Goal: Information Seeking & Learning: Learn about a topic

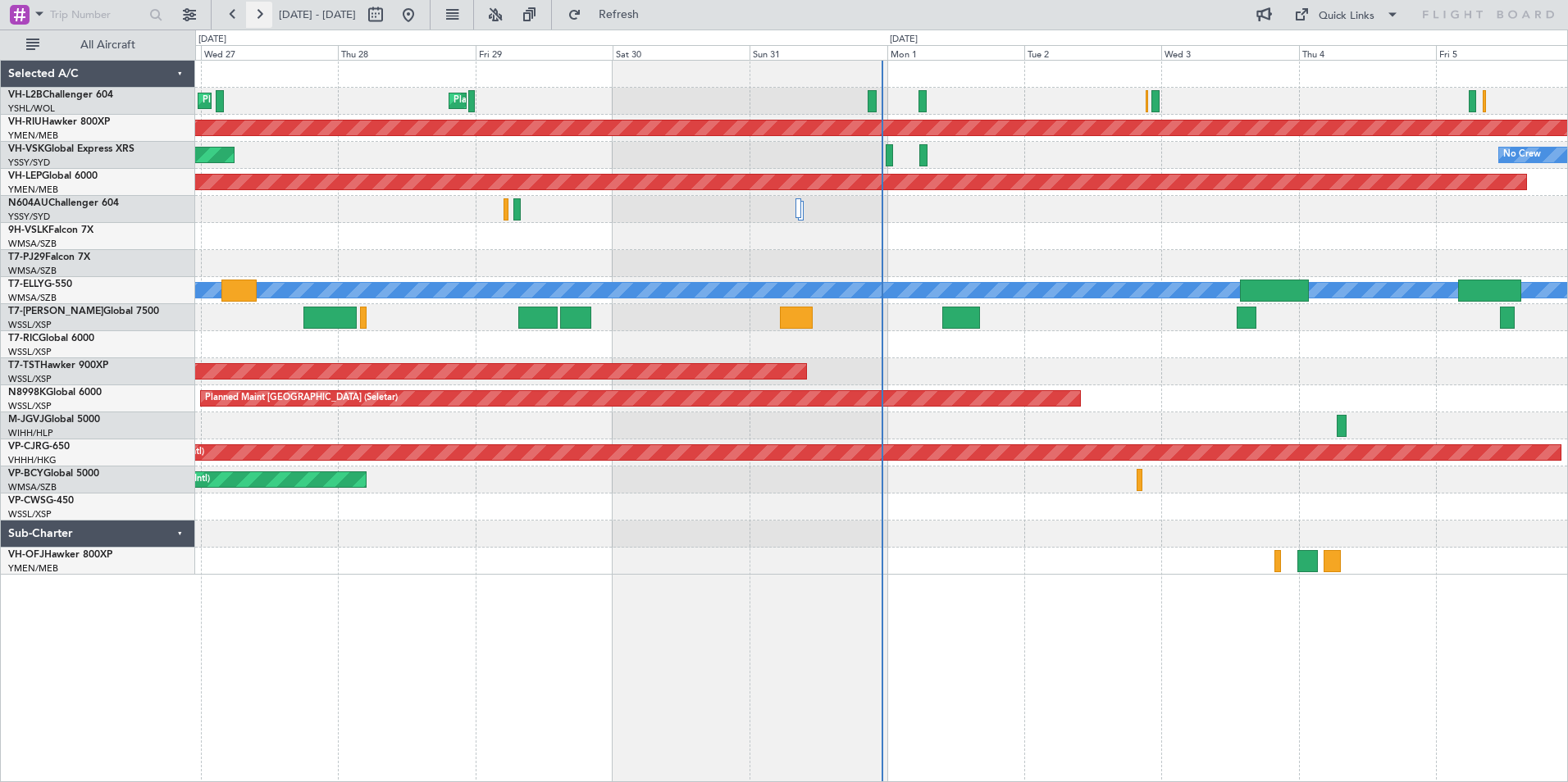
click at [258, 15] on button at bounding box center [259, 15] width 27 height 27
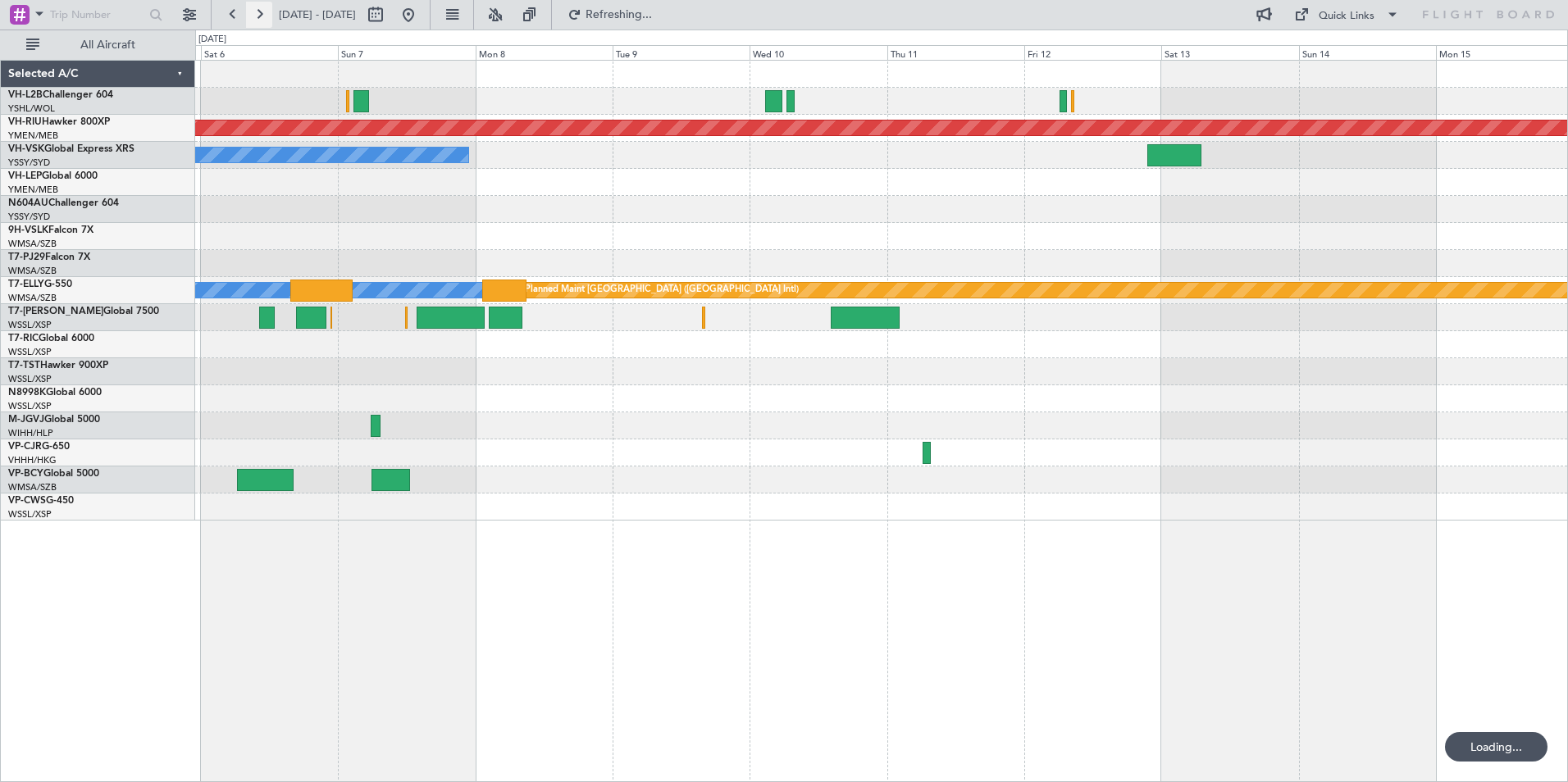
click at [258, 15] on button at bounding box center [259, 15] width 27 height 27
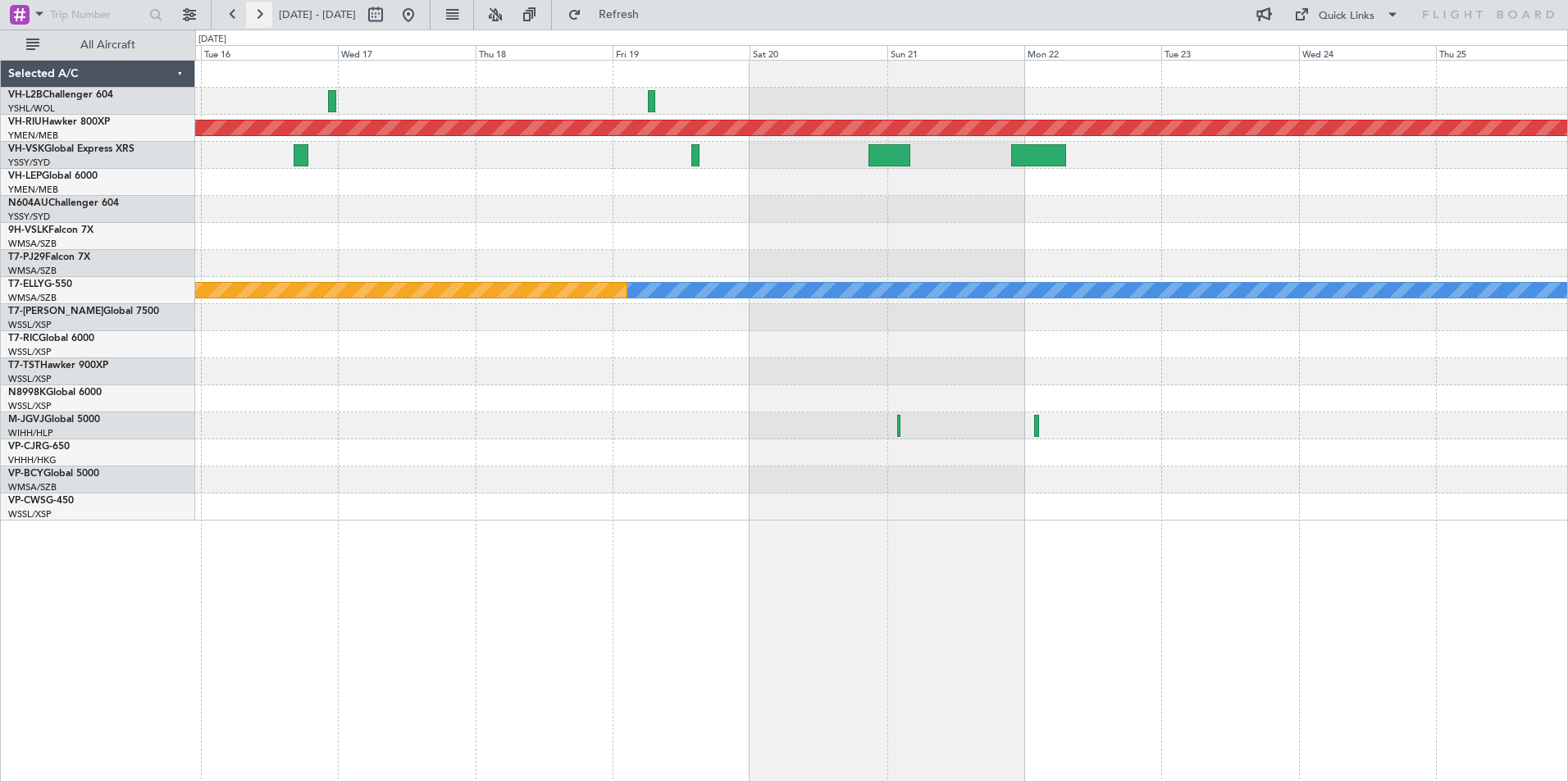
click at [258, 15] on button at bounding box center [259, 15] width 27 height 27
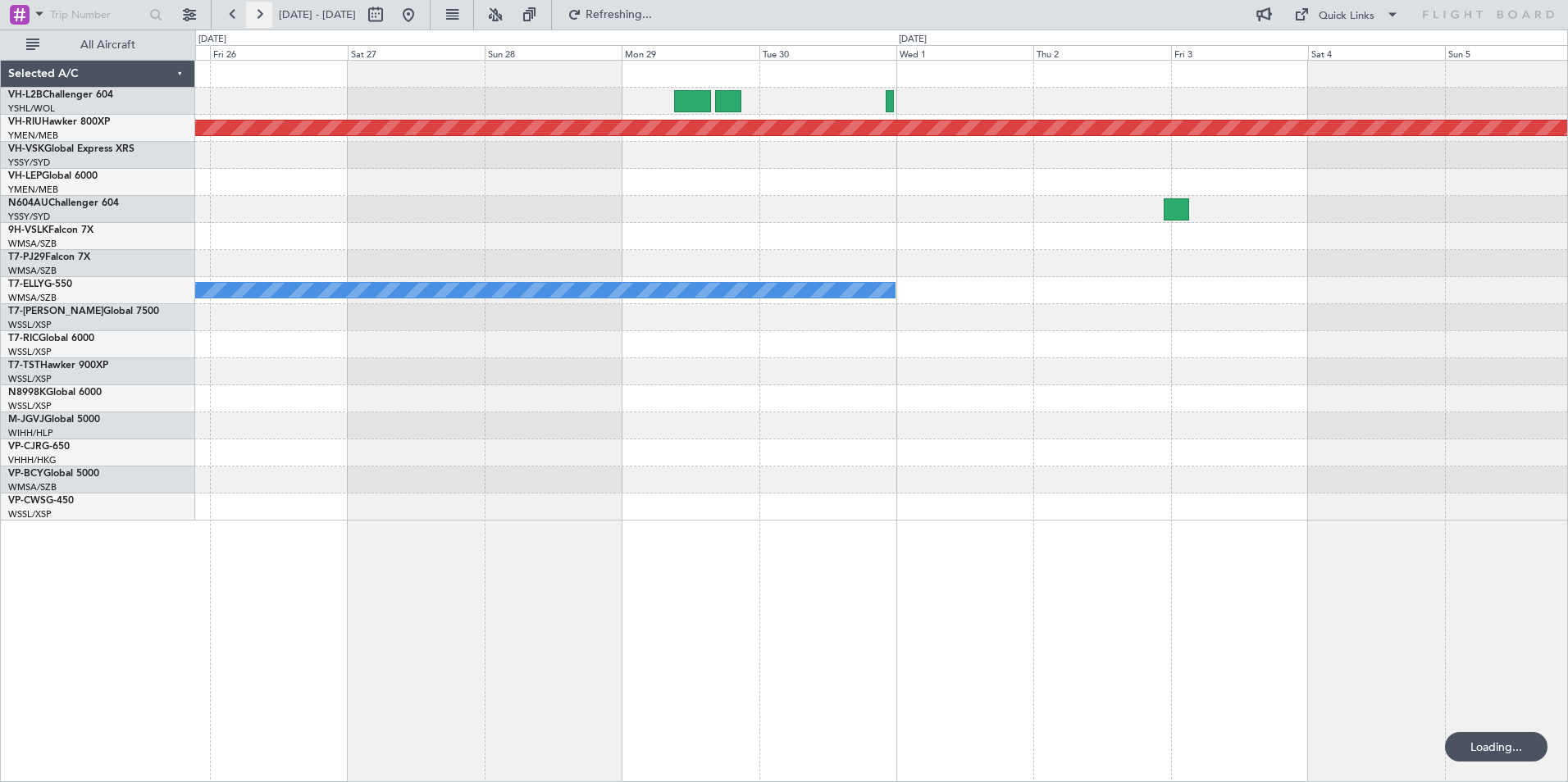
click at [258, 15] on button at bounding box center [259, 15] width 27 height 27
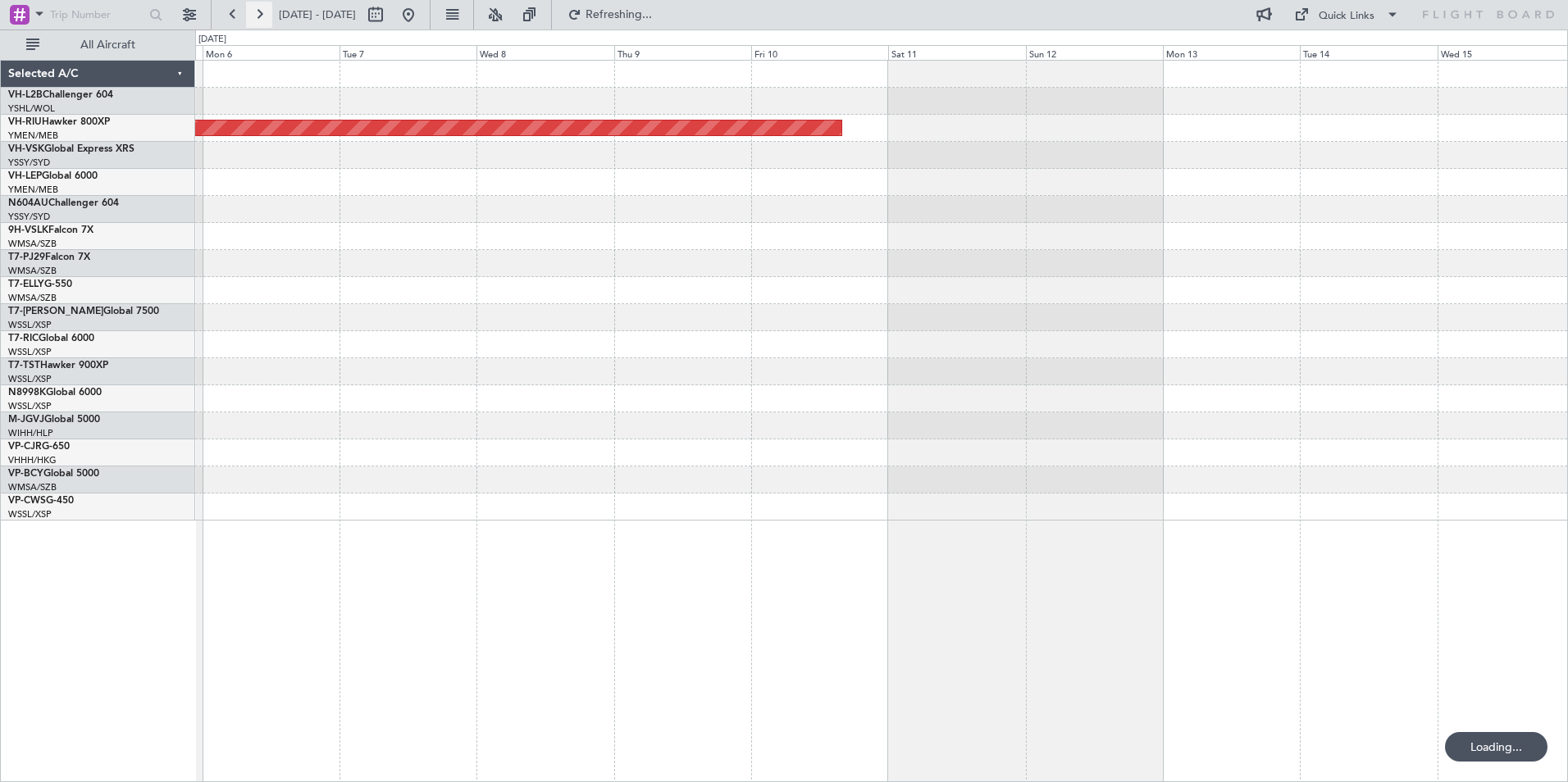
click at [258, 15] on button at bounding box center [259, 15] width 27 height 27
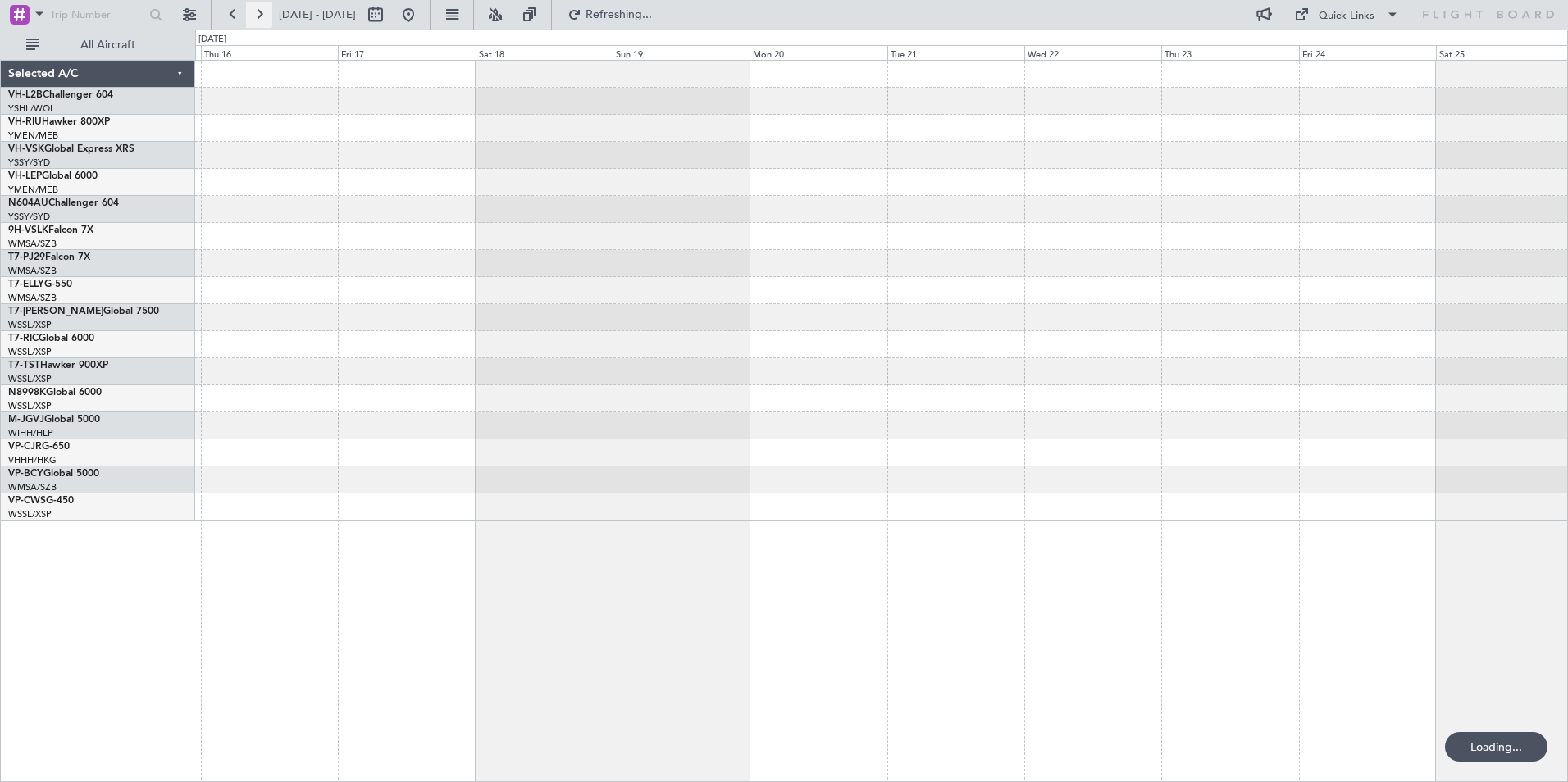
click at [258, 15] on button at bounding box center [259, 15] width 27 height 27
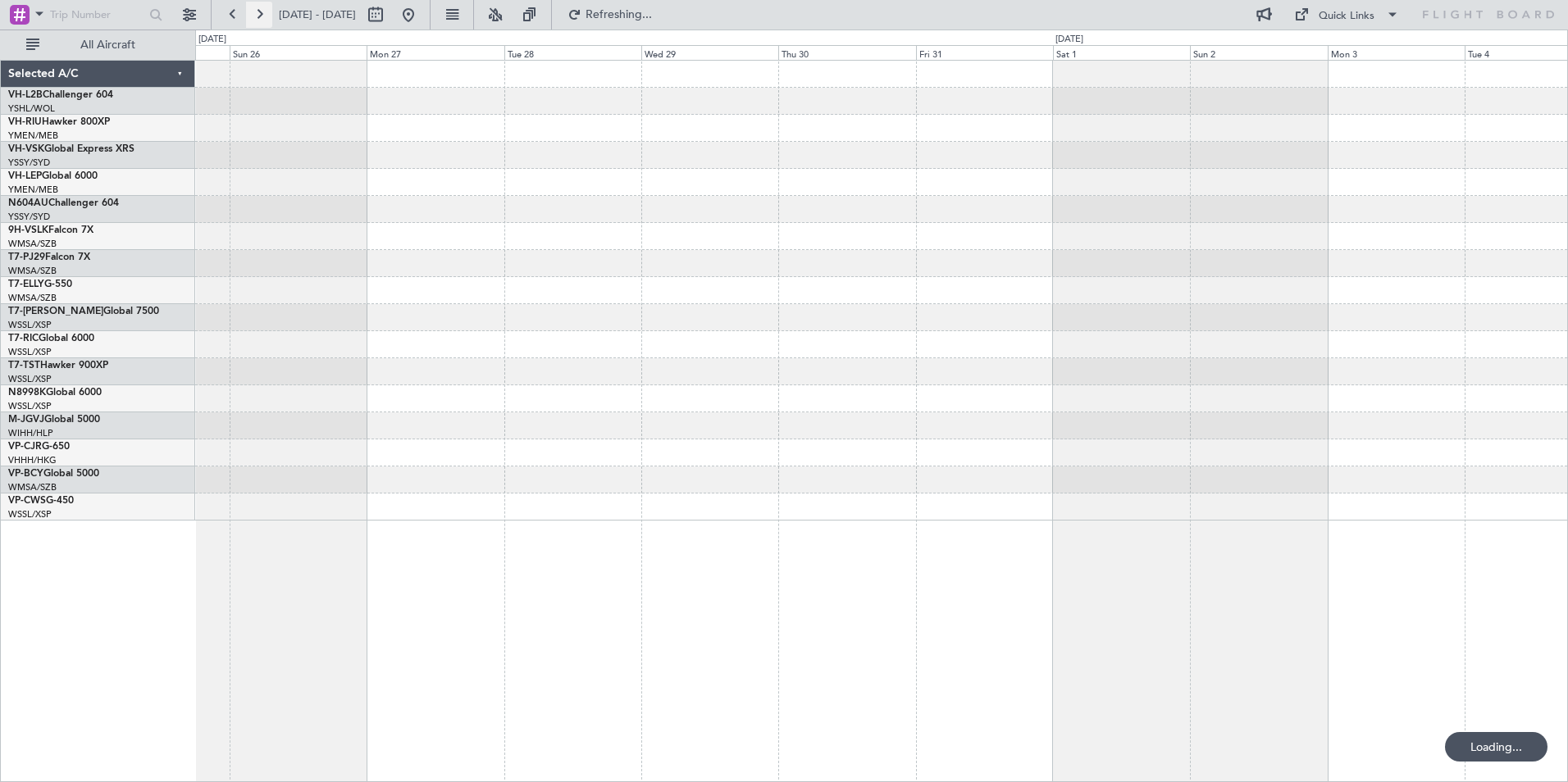
click at [258, 15] on button at bounding box center [259, 15] width 27 height 27
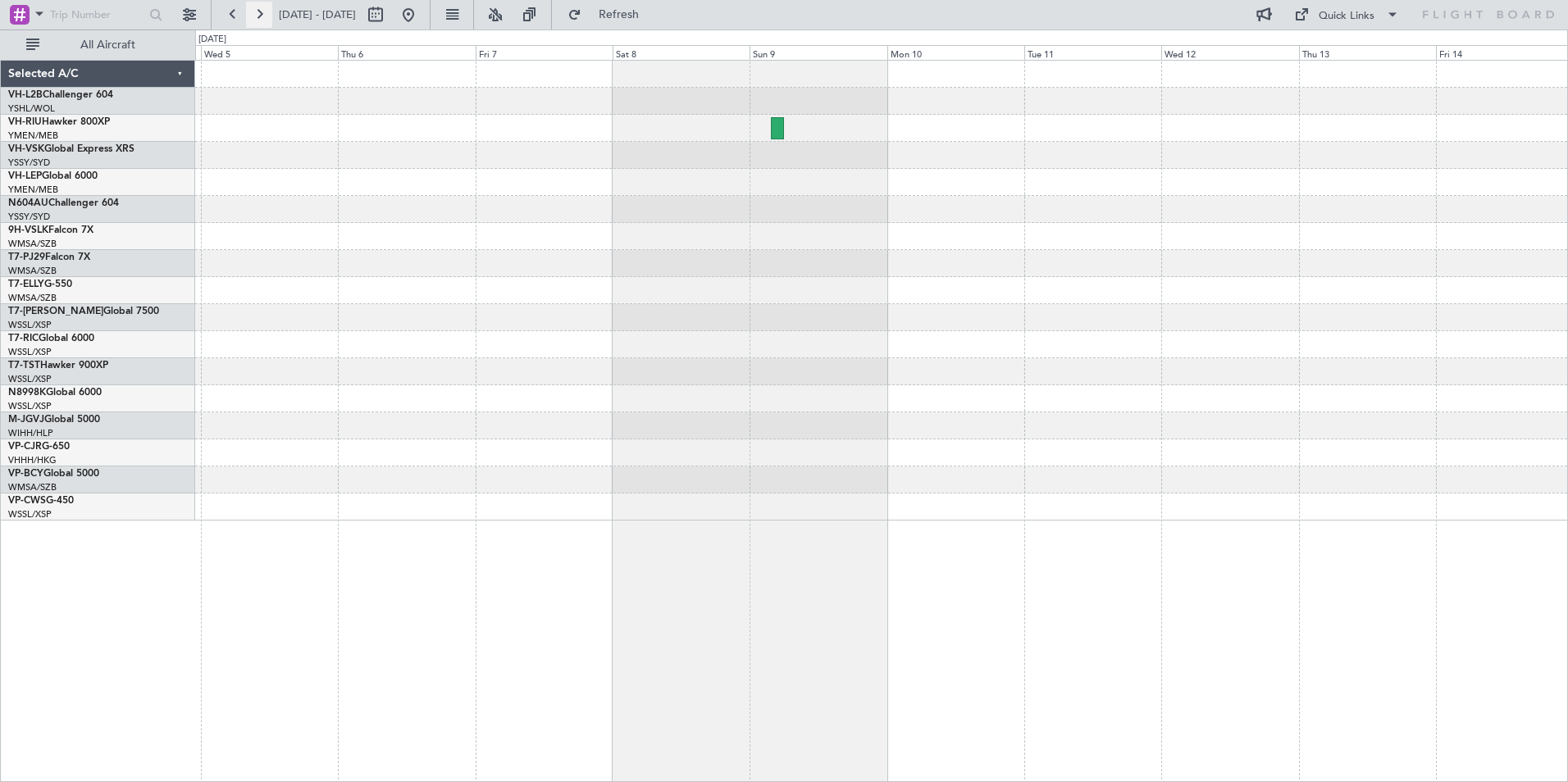
click at [258, 15] on button at bounding box center [259, 15] width 27 height 27
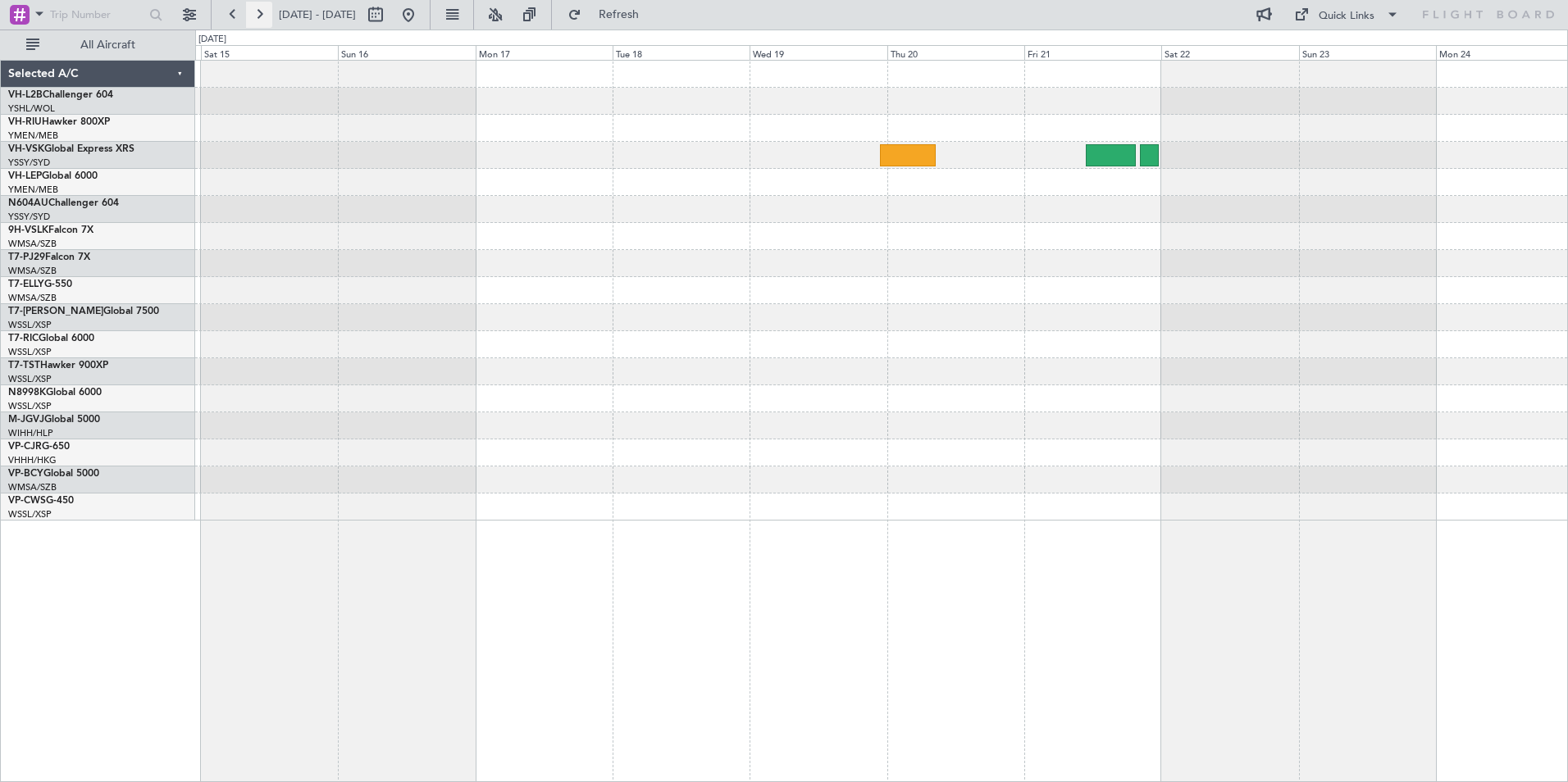
click at [258, 15] on button at bounding box center [259, 15] width 27 height 27
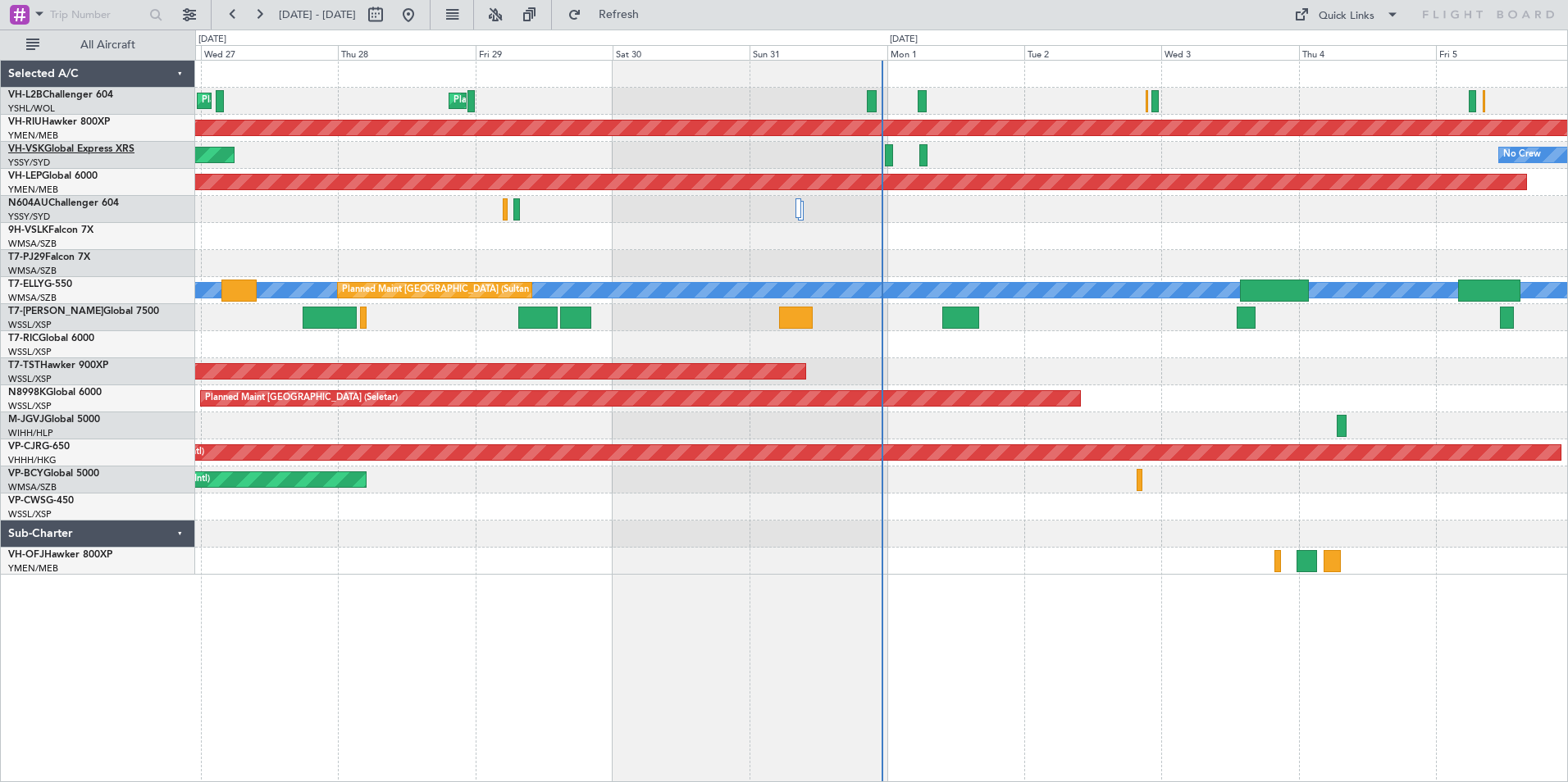
click at [52, 146] on link "VH-VSK Global Express XRS" at bounding box center [71, 148] width 126 height 9
click at [69, 122] on link "VH-RIU Hawker 800XP" at bounding box center [59, 122] width 102 height 9
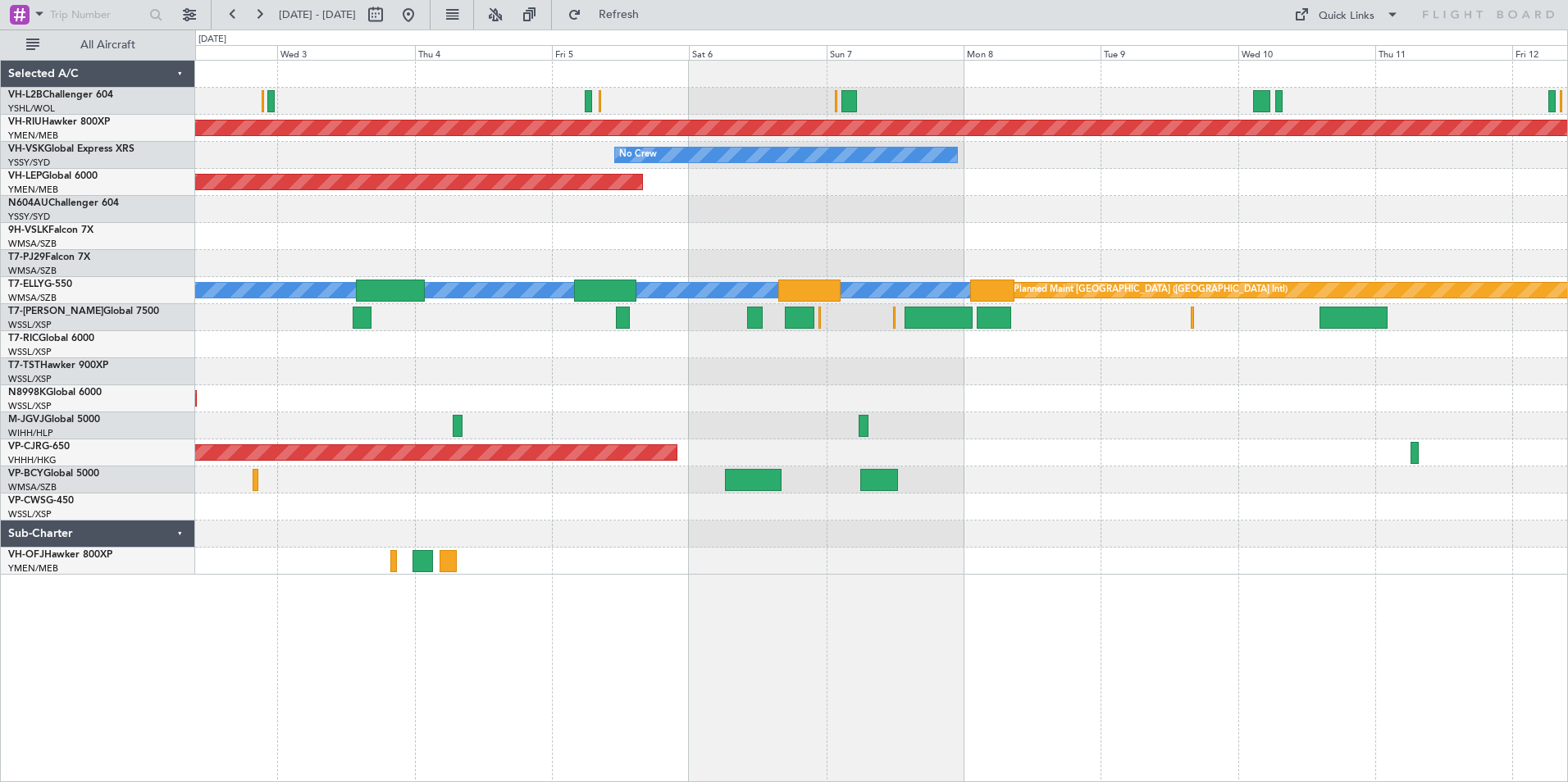
click at [290, 215] on div at bounding box center [882, 210] width 1372 height 27
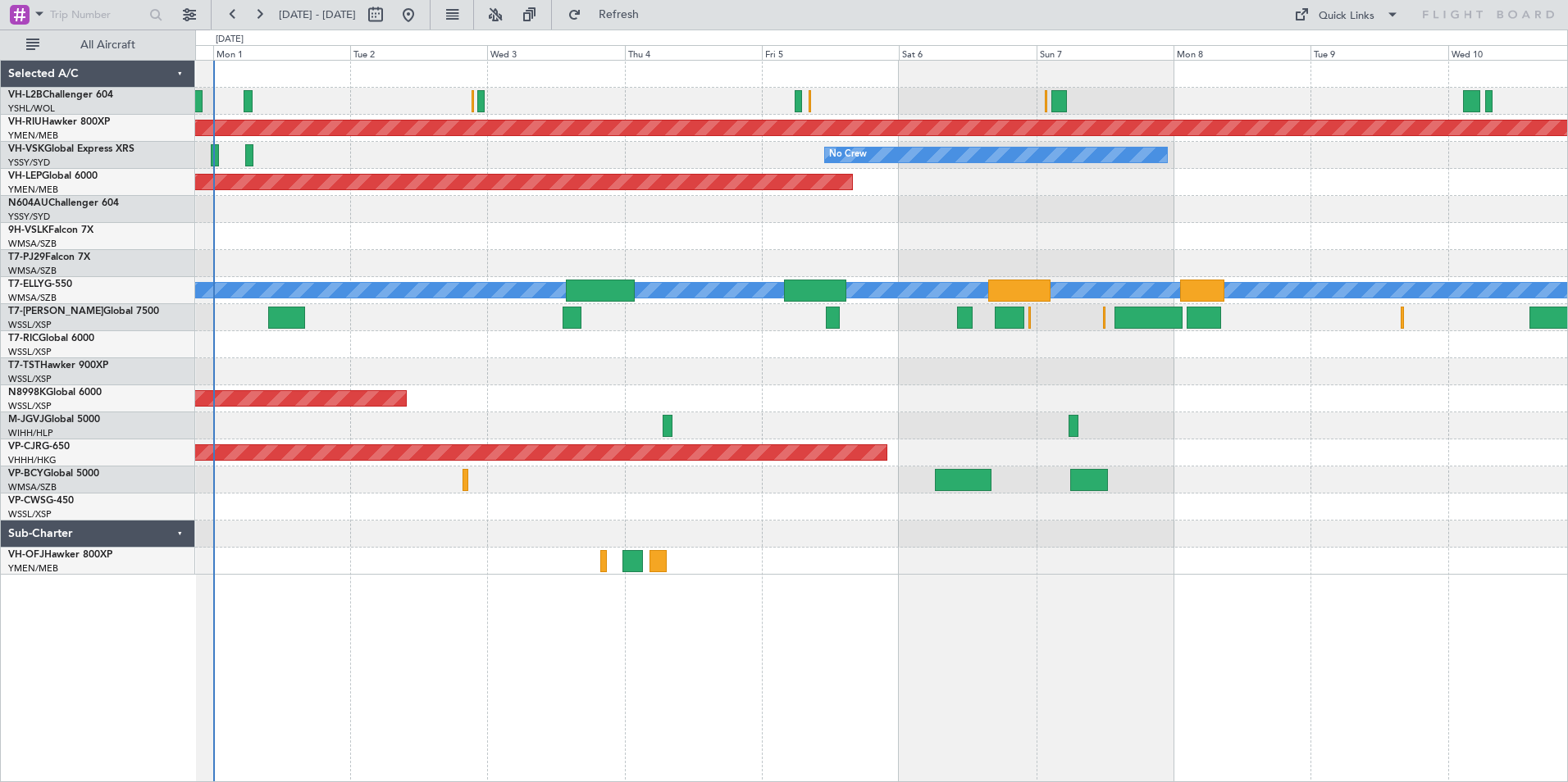
click at [830, 214] on div "Planned Maint [GEOGRAPHIC_DATA] ([GEOGRAPHIC_DATA]) No Crew Unplanned Maint Wic…" at bounding box center [882, 318] width 1372 height 514
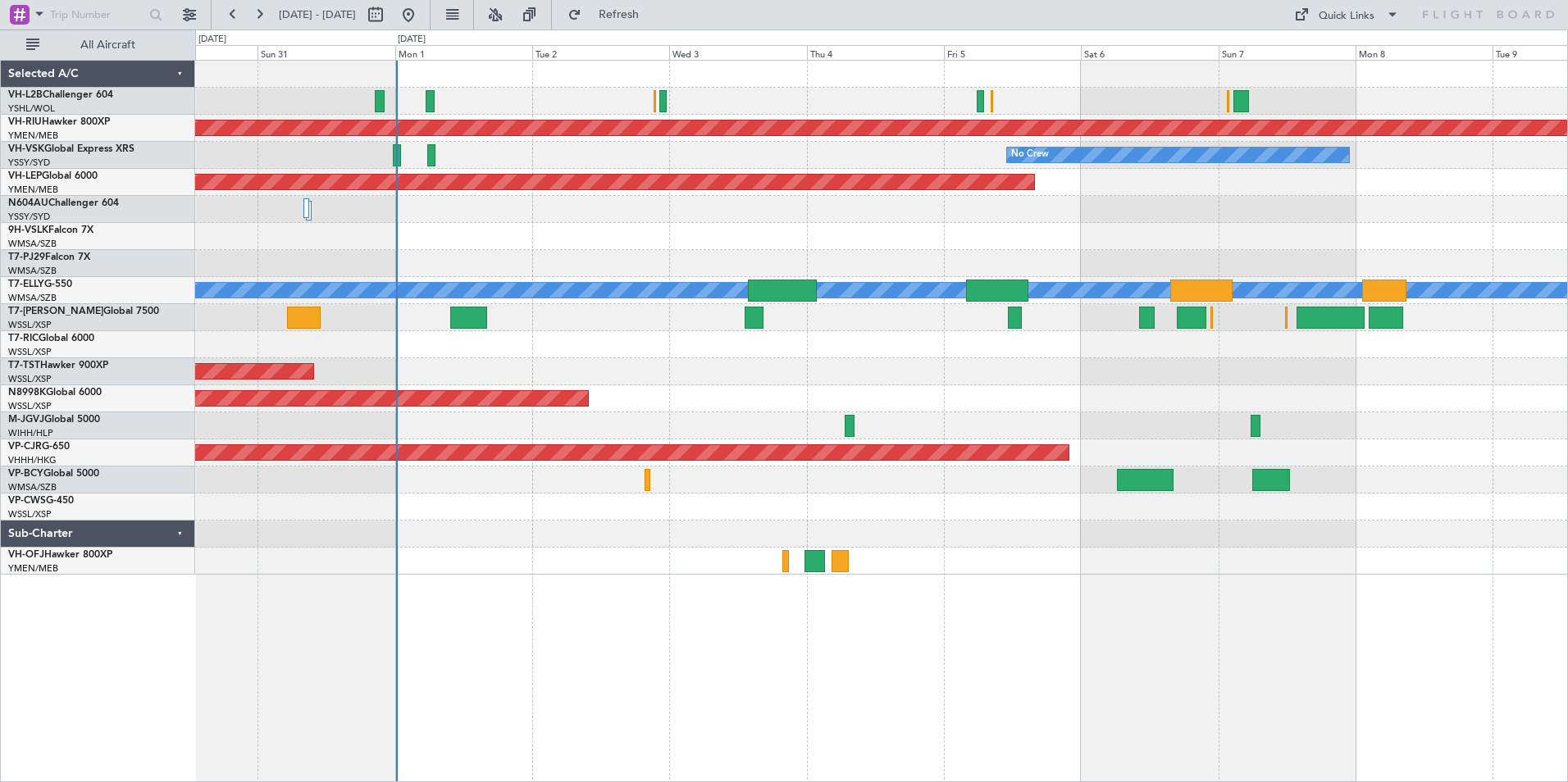
click at [704, 504] on div at bounding box center [882, 508] width 1372 height 27
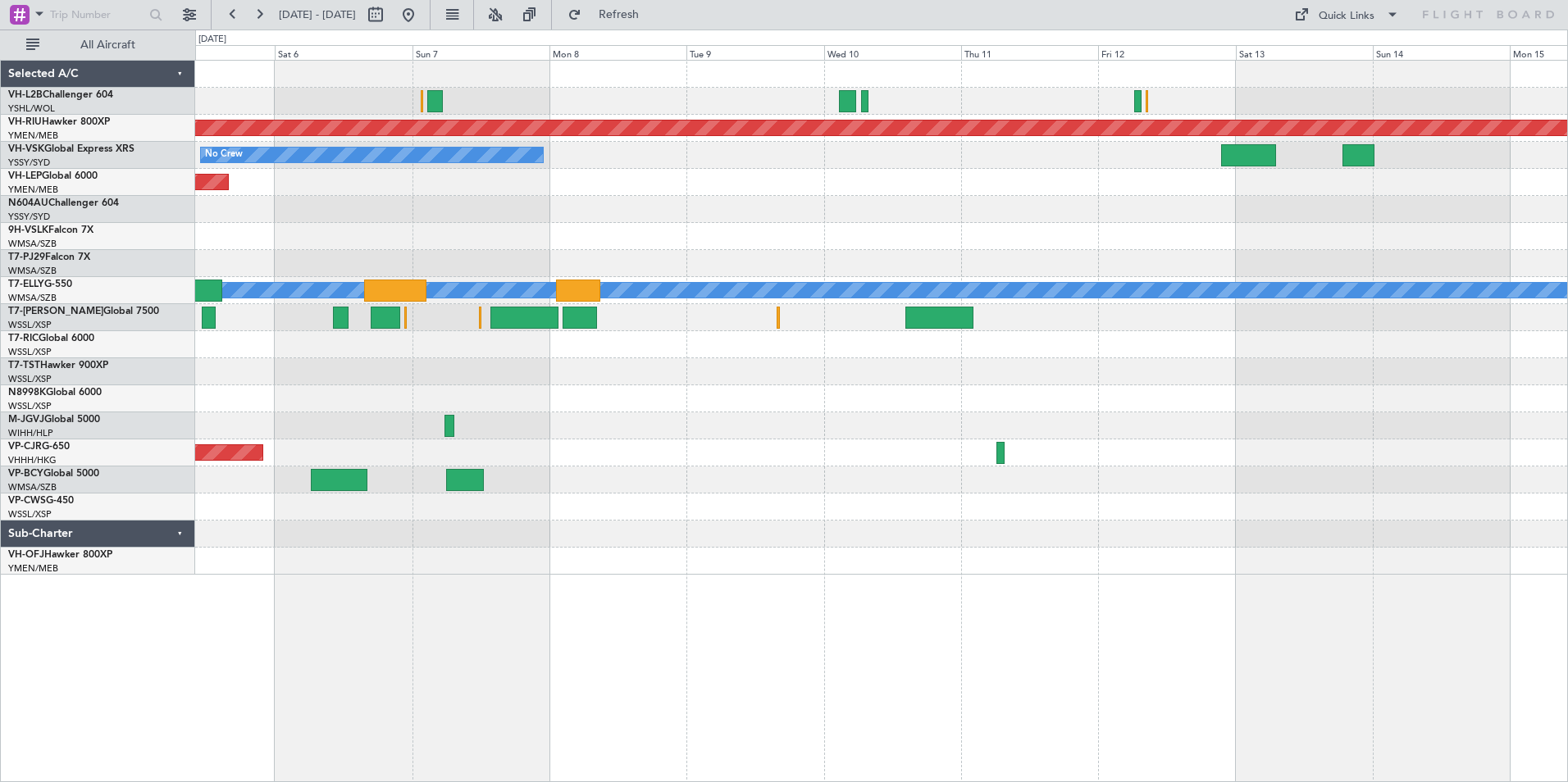
click at [241, 214] on div "Planned Maint [GEOGRAPHIC_DATA] ([GEOGRAPHIC_DATA]) No Crew Unplanned Maint Wic…" at bounding box center [882, 318] width 1372 height 514
click at [268, 189] on div "Planned Maint [GEOGRAPHIC_DATA] ([GEOGRAPHIC_DATA]) No Crew Unplanned Maint Wic…" at bounding box center [882, 318] width 1372 height 514
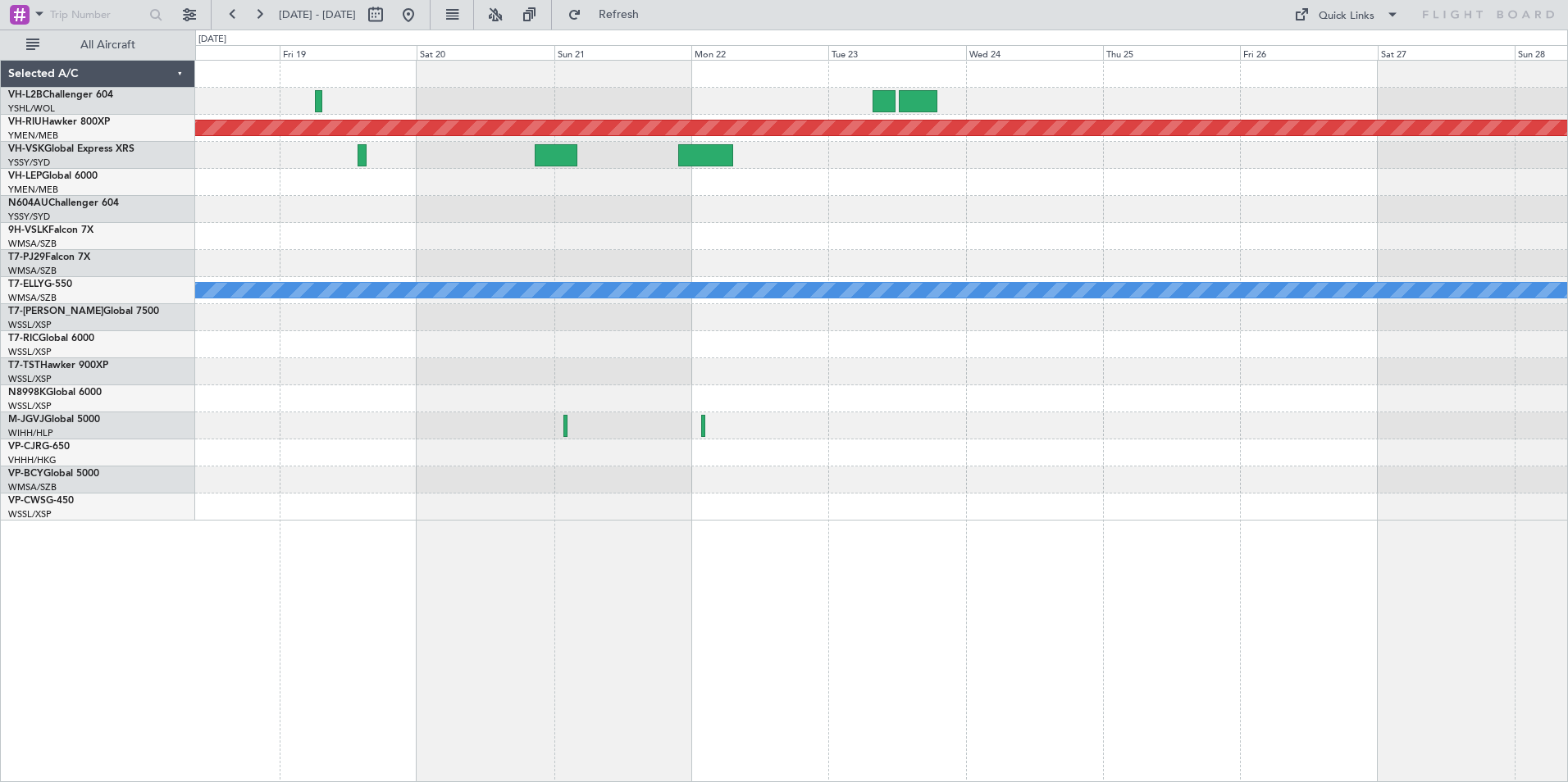
click at [280, 155] on div "Planned Maint [GEOGRAPHIC_DATA] ([GEOGRAPHIC_DATA]) Planned Maint [GEOGRAPHIC_D…" at bounding box center [882, 291] width 1372 height 460
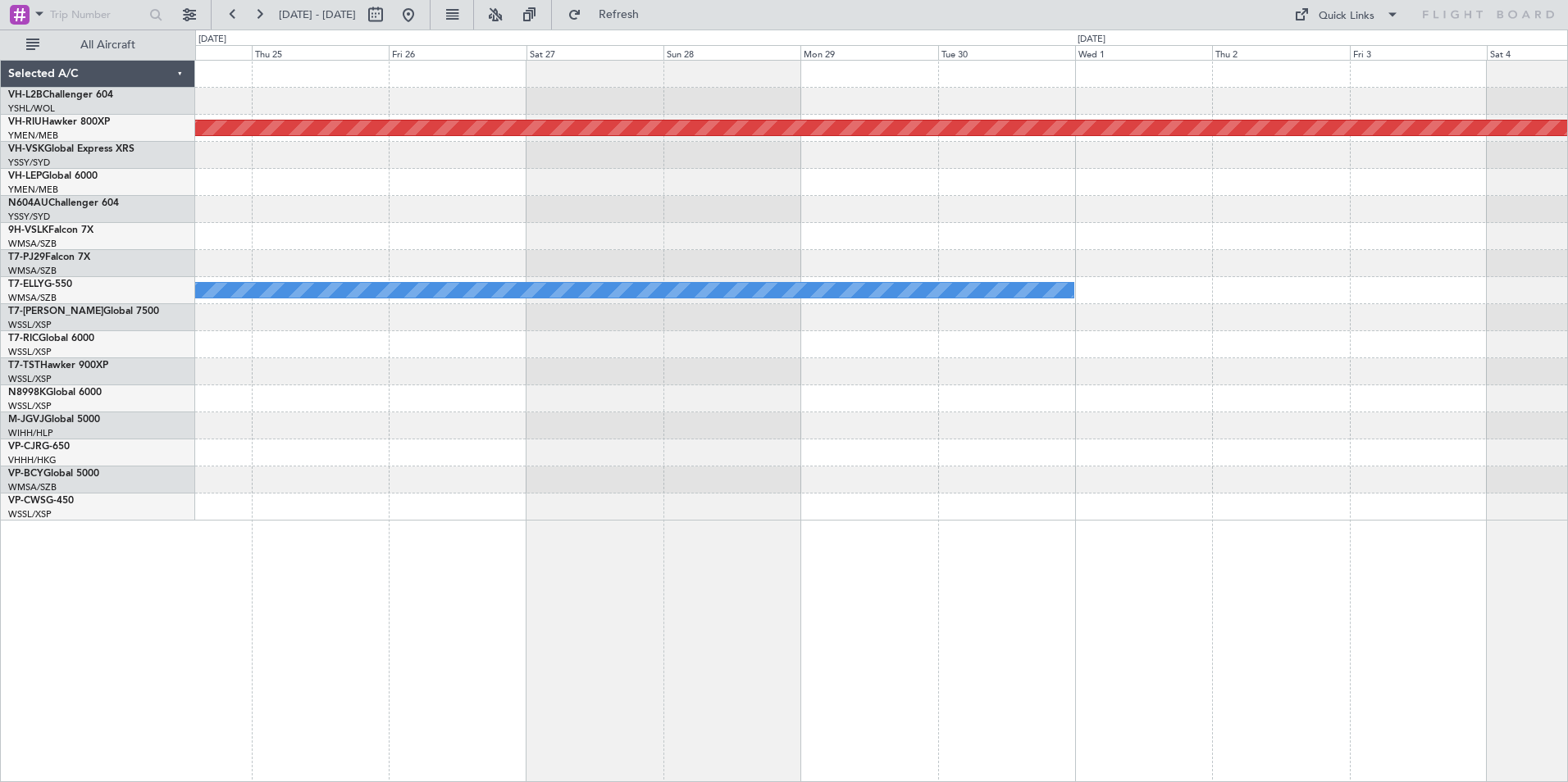
click at [365, 155] on div "Planned Maint [GEOGRAPHIC_DATA] ([GEOGRAPHIC_DATA]) [PERSON_NAME]" at bounding box center [882, 291] width 1372 height 460
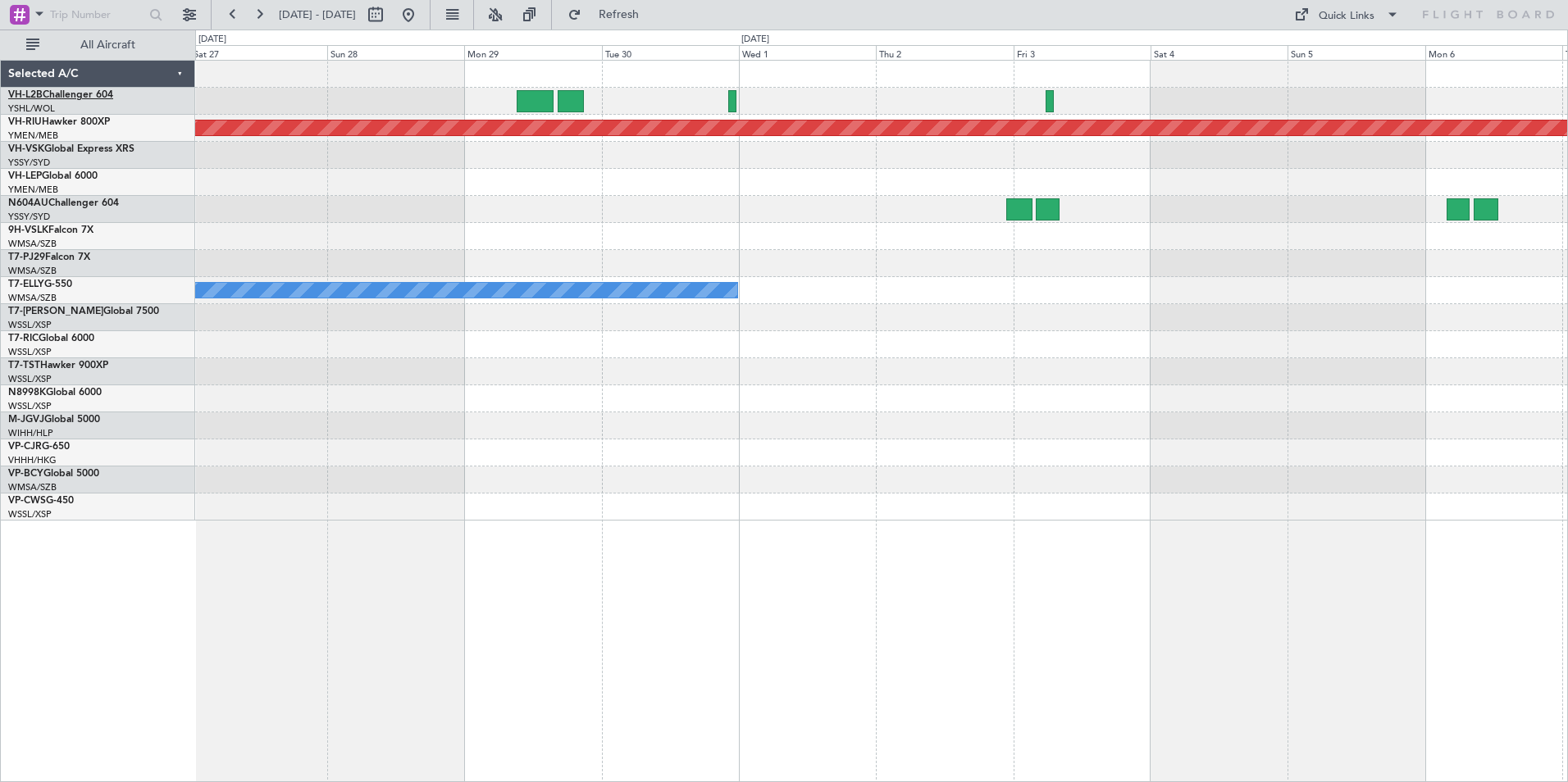
click at [60, 98] on link "VH-L2B Challenger 604" at bounding box center [61, 94] width 105 height 9
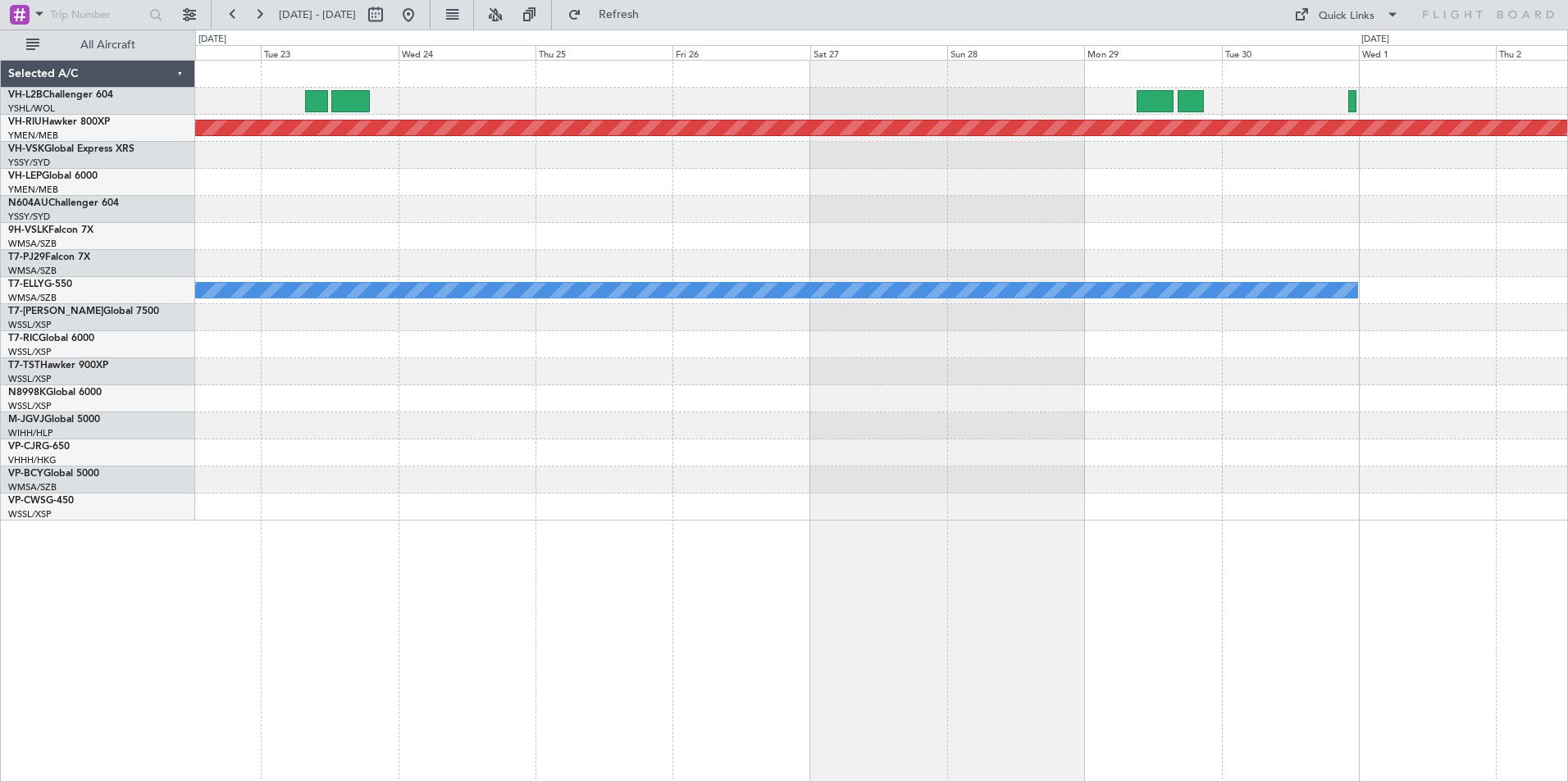
click at [1555, 424] on div "Planned Maint [GEOGRAPHIC_DATA] ([GEOGRAPHIC_DATA]) [PERSON_NAME]" at bounding box center [882, 291] width 1372 height 460
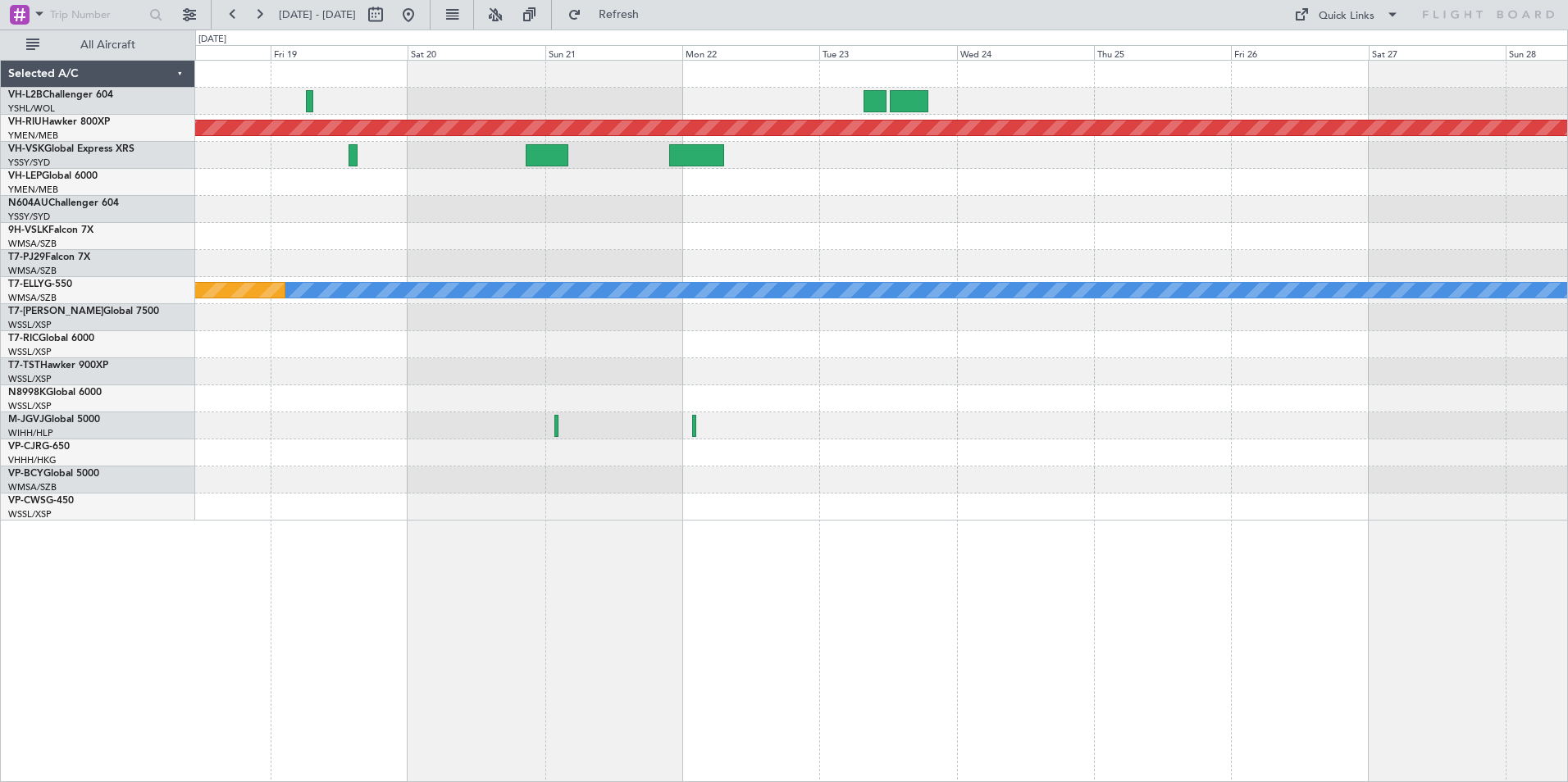
click at [1238, 468] on div "Planned Maint [GEOGRAPHIC_DATA] ([GEOGRAPHIC_DATA]) [PERSON_NAME] Planned Maint…" at bounding box center [882, 291] width 1372 height 460
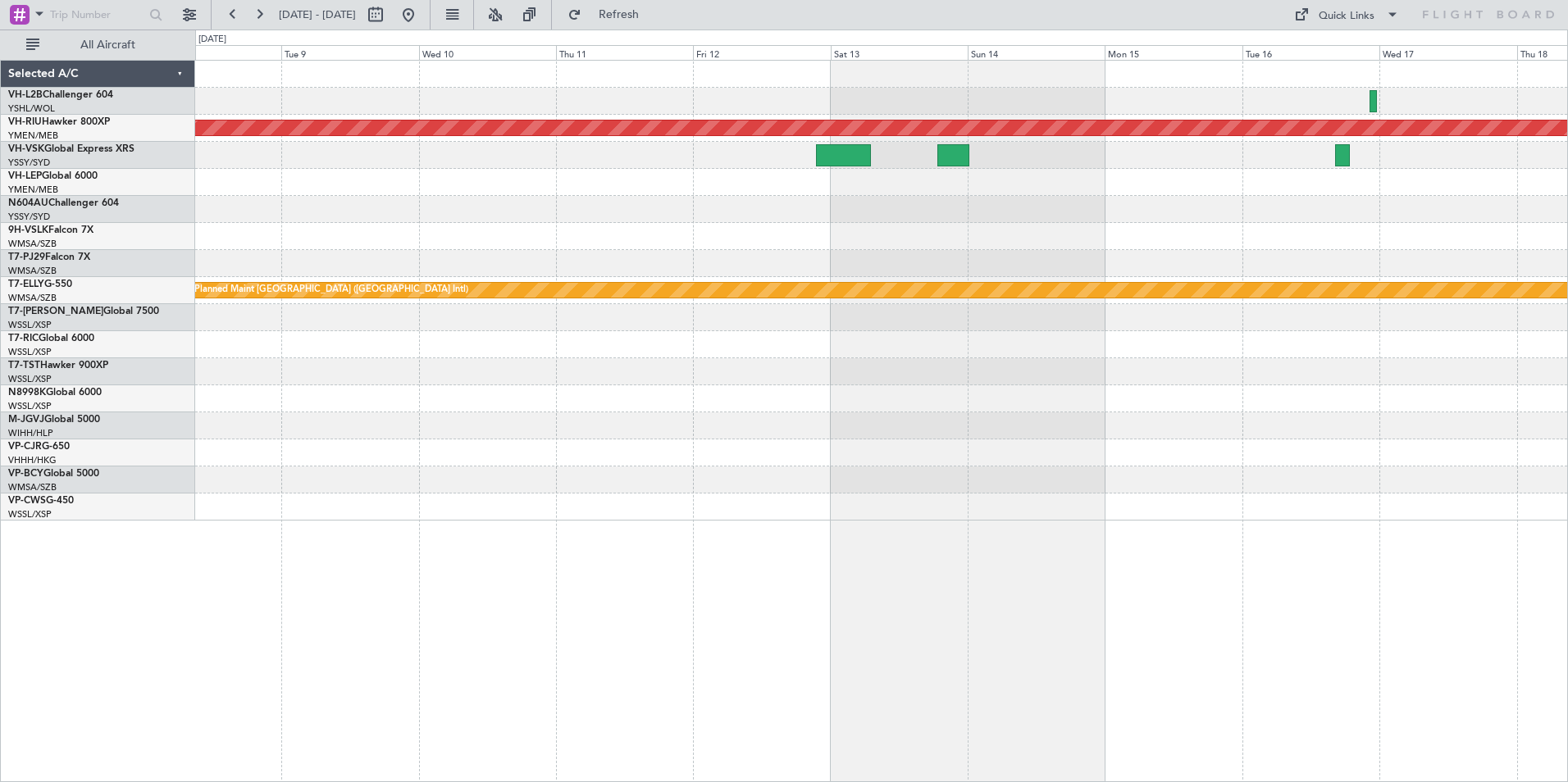
click at [1492, 466] on div "Planned Maint [GEOGRAPHIC_DATA] ([GEOGRAPHIC_DATA]) [PERSON_NAME] Planned Maint…" at bounding box center [882, 291] width 1372 height 460
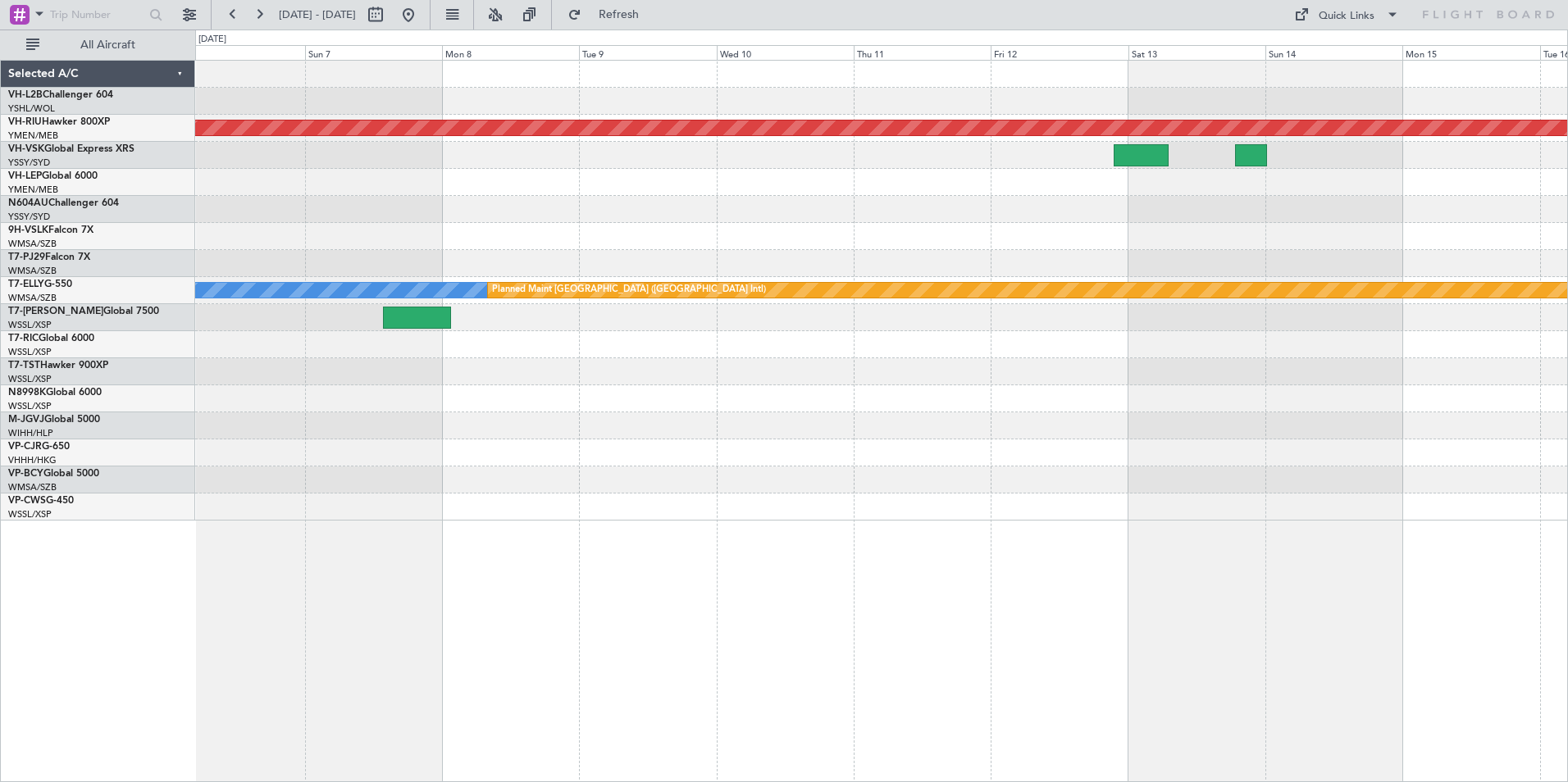
click at [1493, 453] on div "Planned Maint [GEOGRAPHIC_DATA] ([GEOGRAPHIC_DATA]) Unplanned Maint Wichita (Wi…" at bounding box center [882, 291] width 1372 height 460
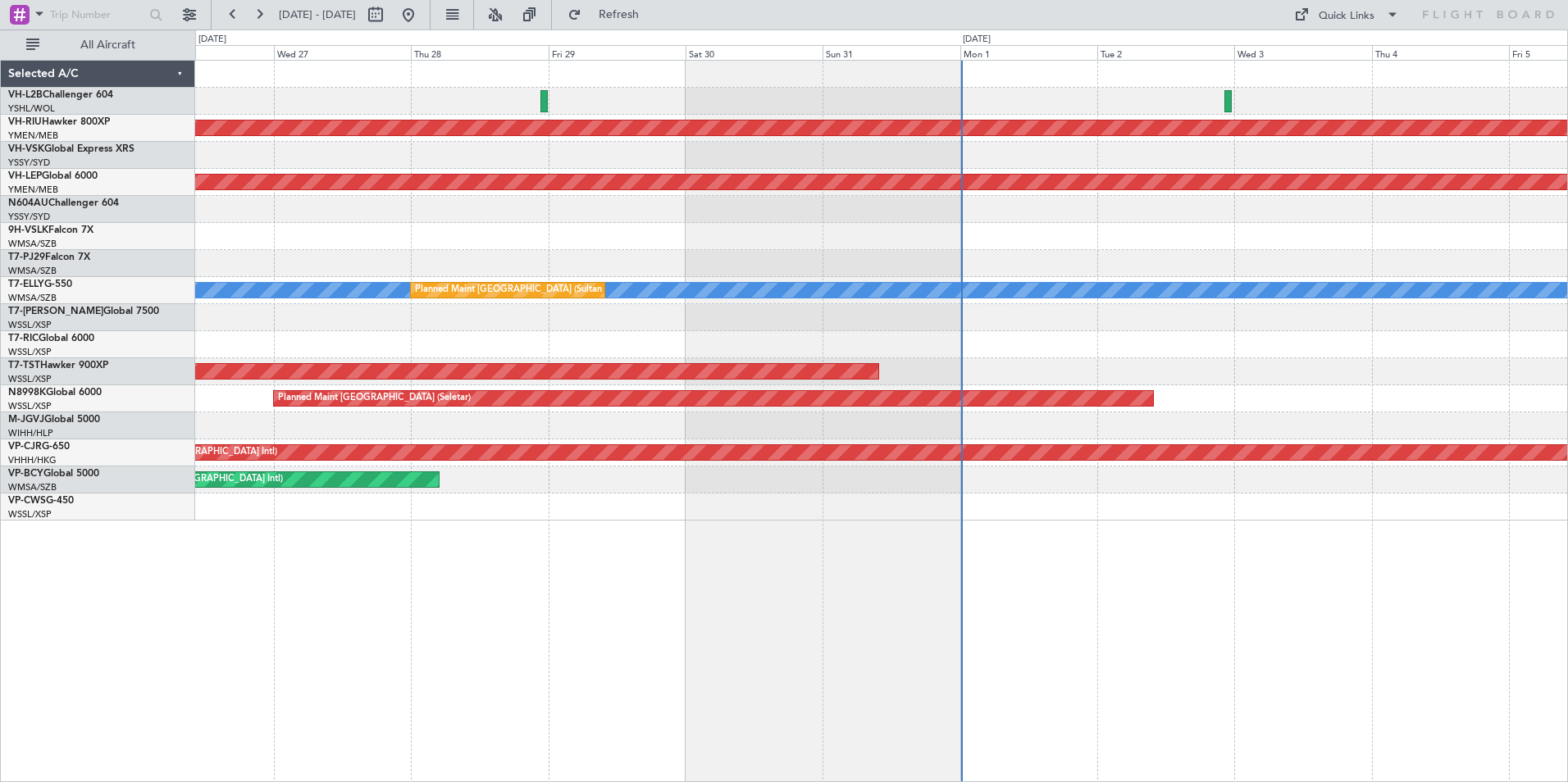
click at [1317, 420] on div at bounding box center [882, 426] width 1372 height 27
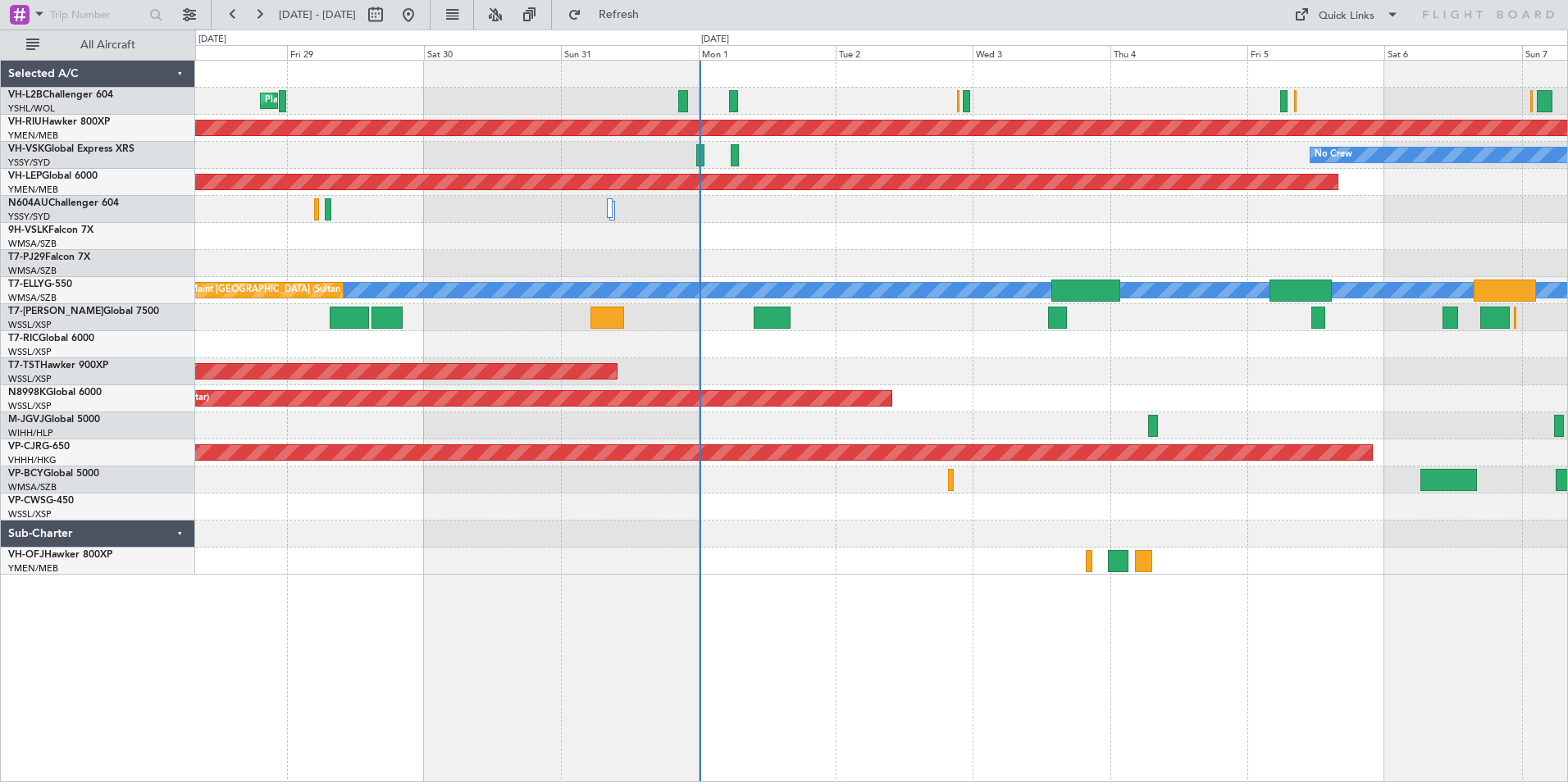
click at [900, 581] on div "Planned Maint [GEOGRAPHIC_DATA] ([GEOGRAPHIC_DATA]) Planned Maint Sydney ([PERS…" at bounding box center [882, 421] width 1373 height 722
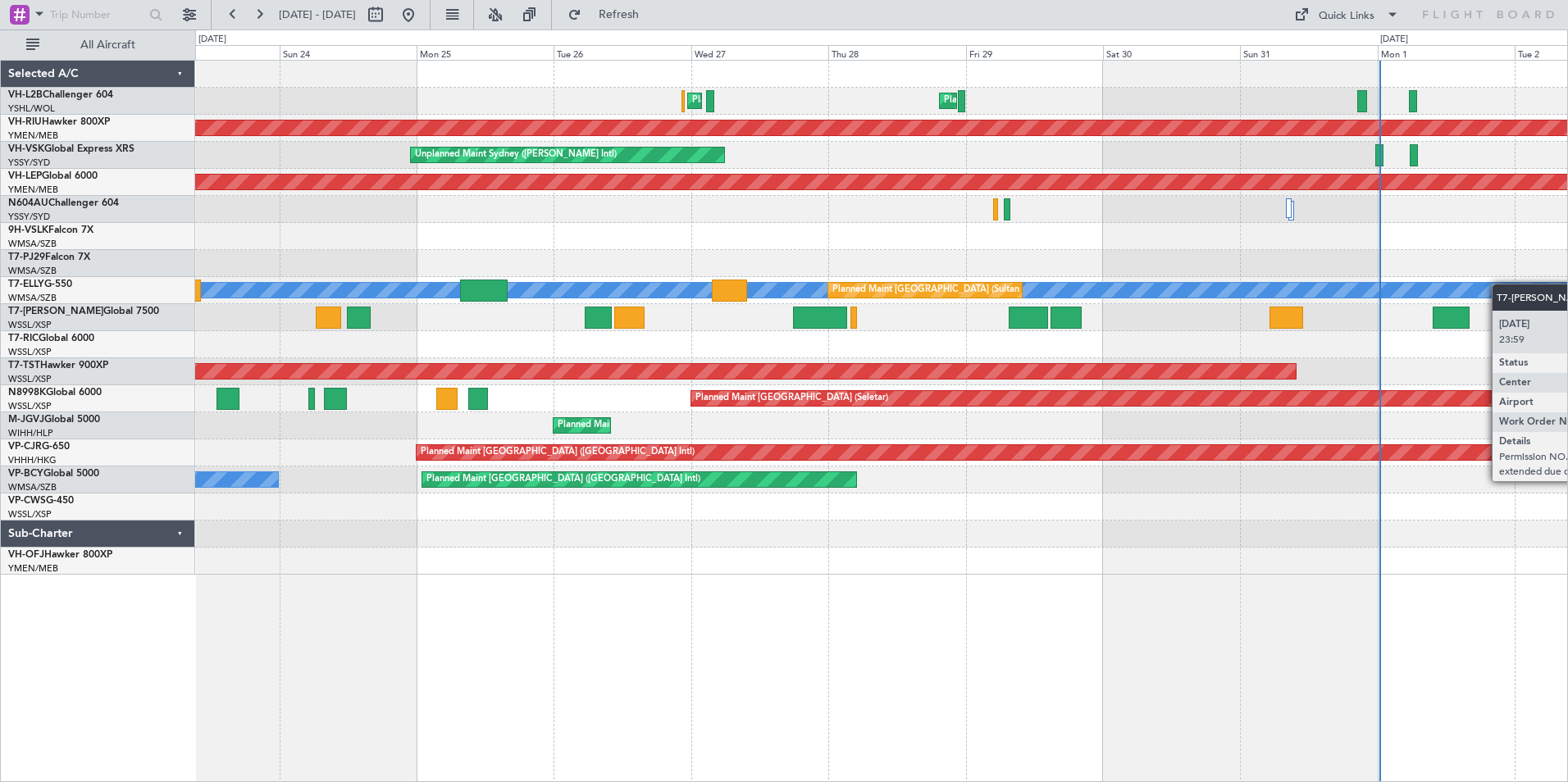
click at [1524, 287] on div "Planned Maint [GEOGRAPHIC_DATA] ([GEOGRAPHIC_DATA]) Planned Maint Sydney ([PERS…" at bounding box center [882, 318] width 1372 height 514
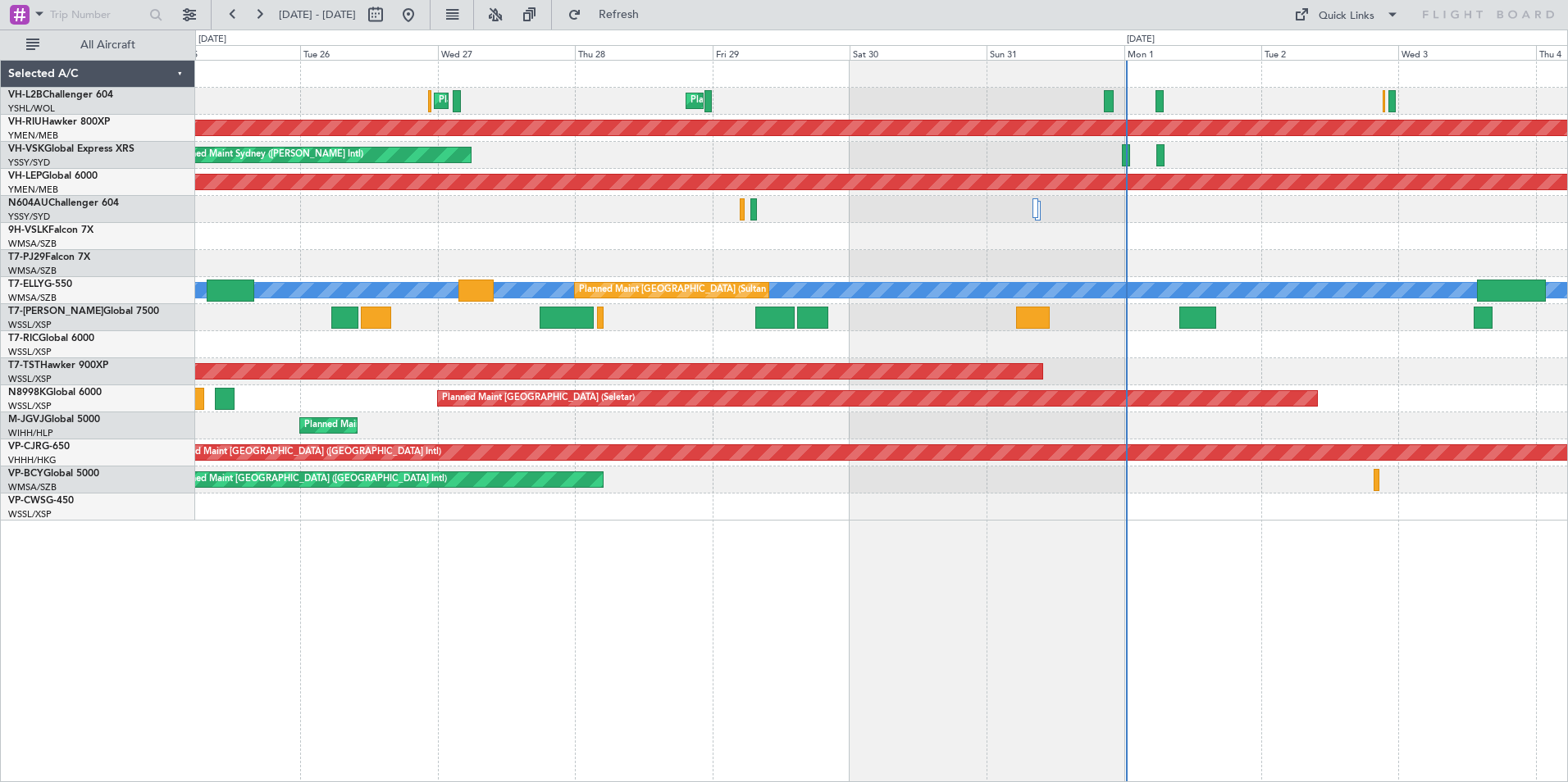
click at [811, 82] on div "Planned Maint Sydney ([PERSON_NAME] Intl) Planned Maint [GEOGRAPHIC_DATA] ([GEO…" at bounding box center [882, 291] width 1372 height 460
